Goal: Information Seeking & Learning: Check status

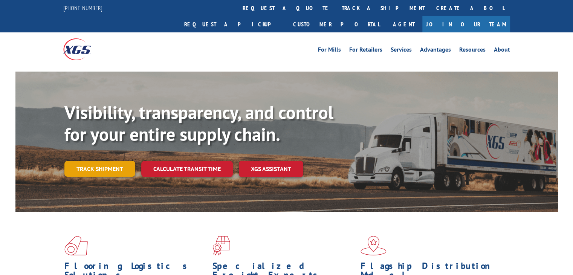
click at [117, 161] on link "Track shipment" at bounding box center [99, 169] width 71 height 16
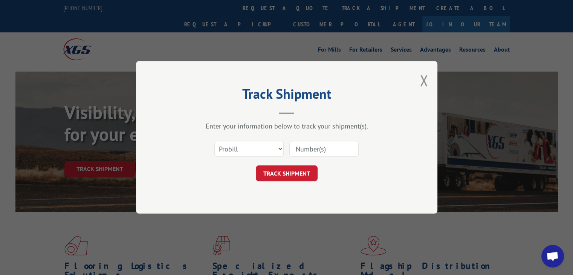
click at [321, 148] on input at bounding box center [323, 149] width 69 height 16
type input "15984082"
click at [277, 171] on button "TRACK SHIPMENT" at bounding box center [287, 174] width 62 height 16
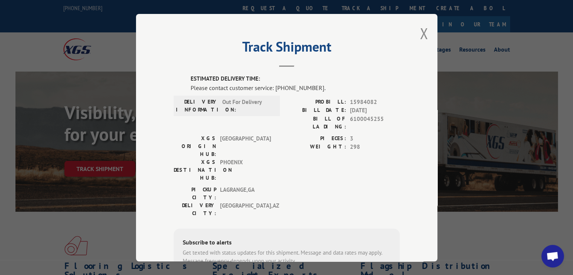
click at [427, 35] on div "Track Shipment ESTIMATED DELIVERY TIME: Please contact customer service: [PHONE…" at bounding box center [286, 137] width 301 height 247
click at [419, 30] on button "Close modal" at bounding box center [423, 33] width 8 height 20
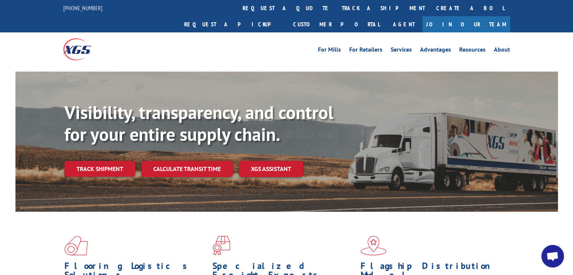
click at [101, 161] on link "Track shipment" at bounding box center [99, 169] width 71 height 16
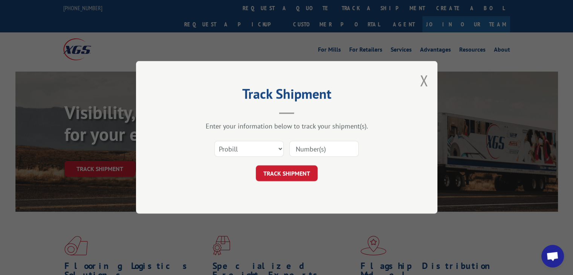
click at [319, 149] on input at bounding box center [323, 149] width 69 height 16
type input "15987153"
click at [285, 174] on button "TRACK SHIPMENT" at bounding box center [287, 174] width 62 height 16
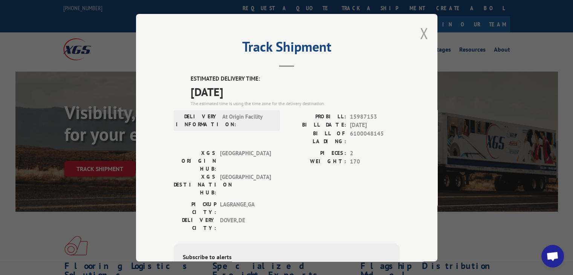
click at [420, 33] on button "Close modal" at bounding box center [423, 33] width 8 height 20
